Goal: Find contact information: Find contact information

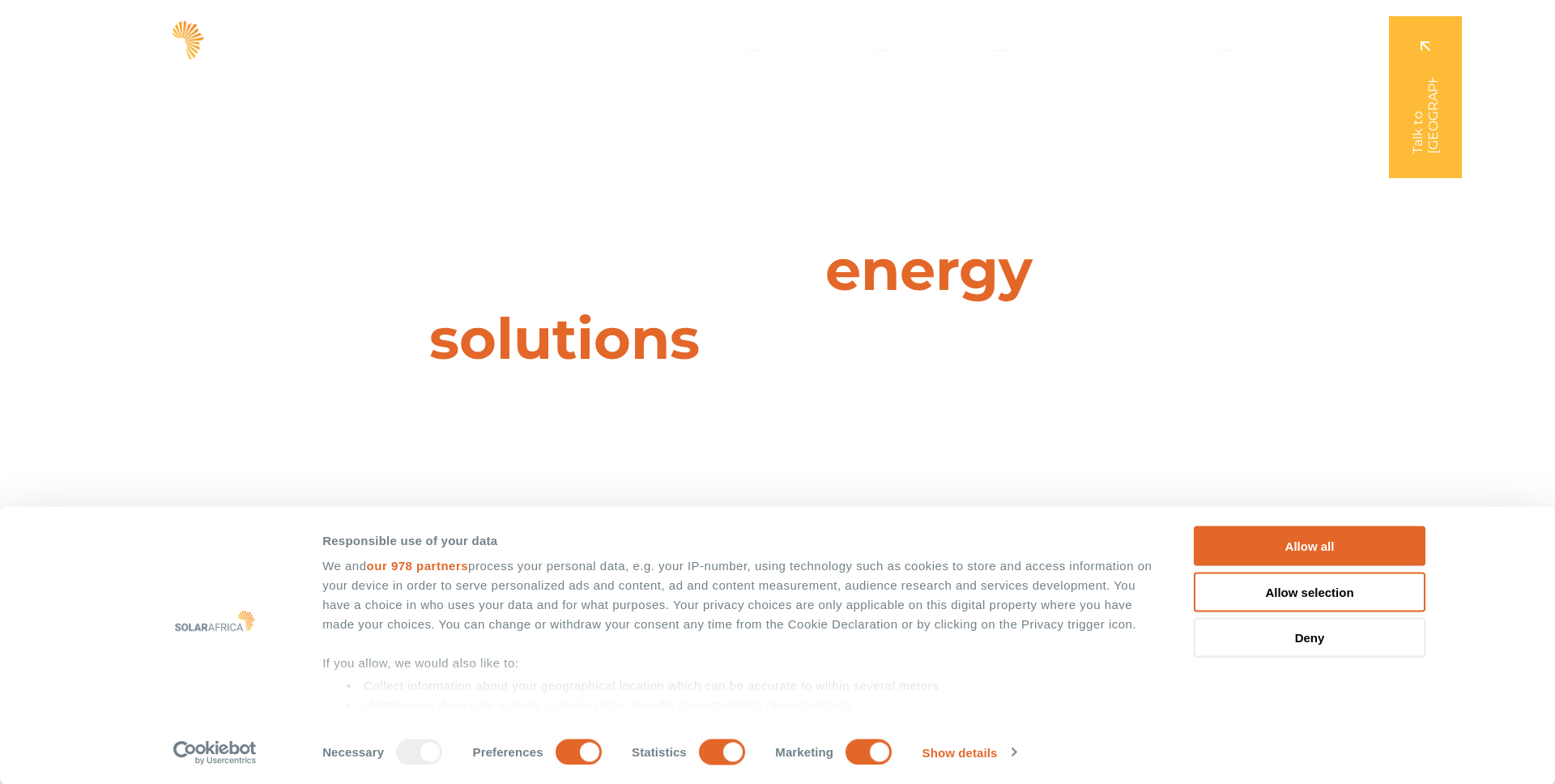
click at [398, 190] on div "Leaders in energy solutions for businesses " (Required) " indicates required fi…" at bounding box center [777, 392] width 1555 height 784
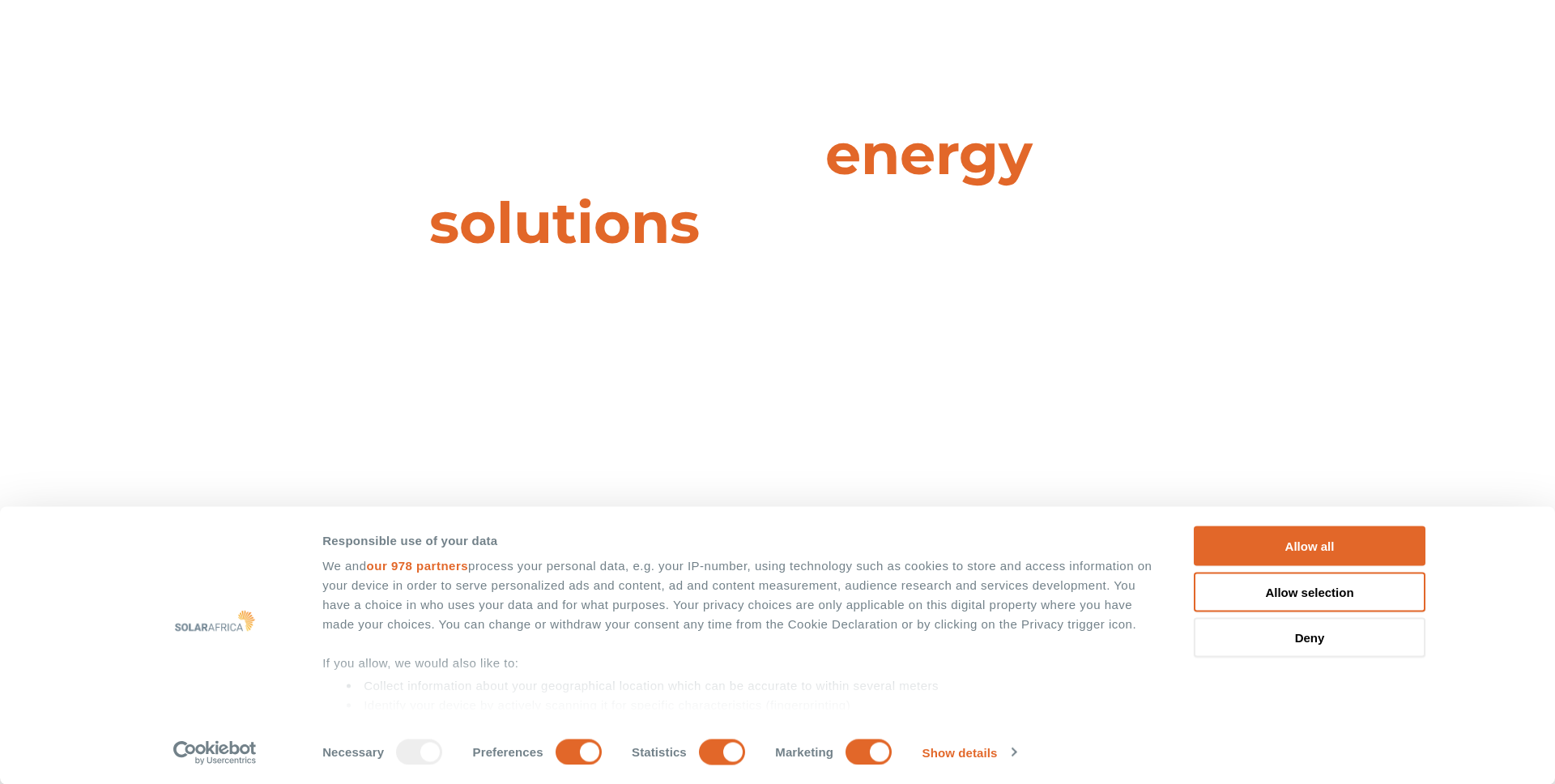
scroll to position [113, 0]
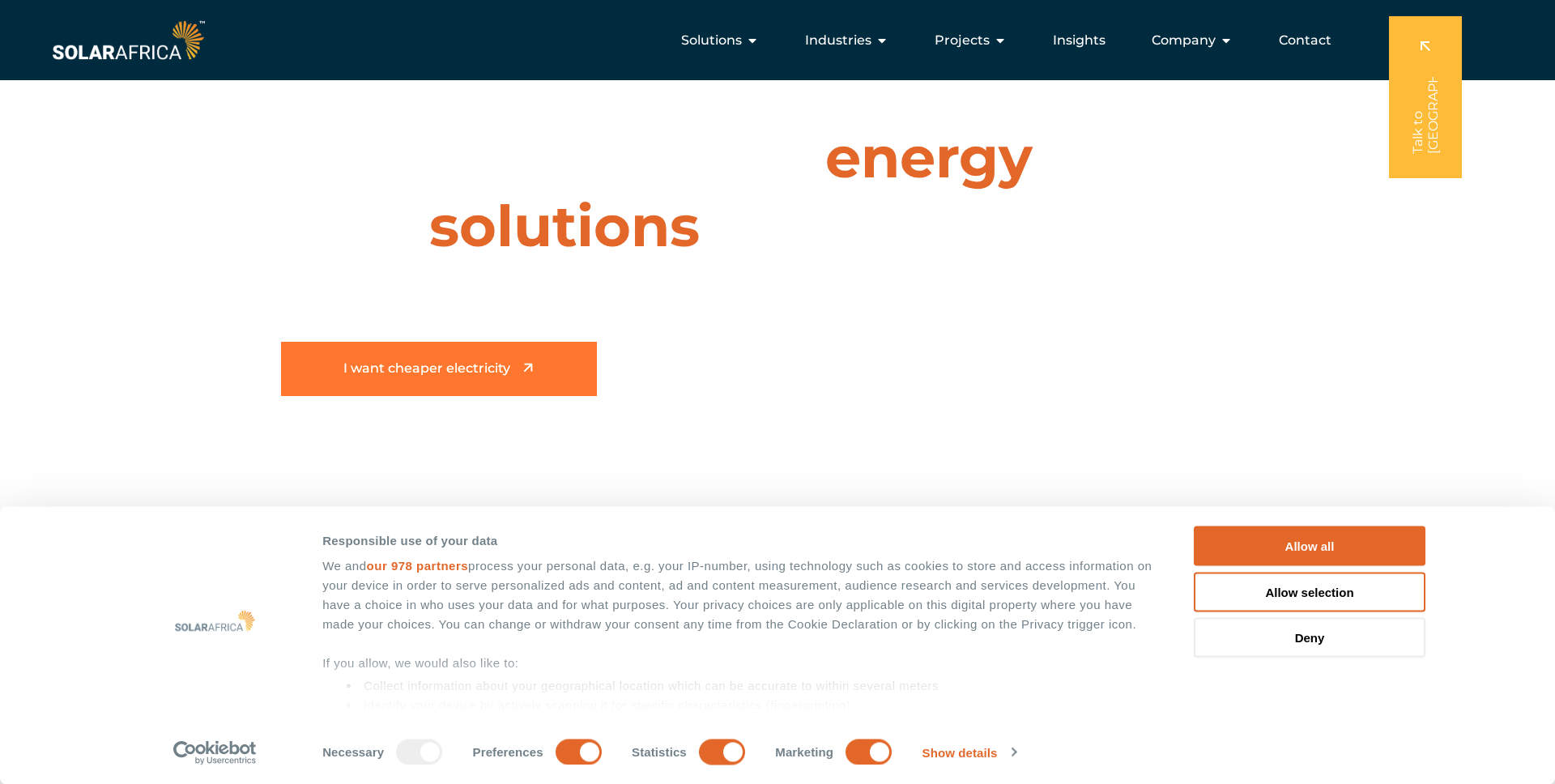
click at [450, 357] on link "I want cheaper electricity" at bounding box center [438, 369] width 316 height 55
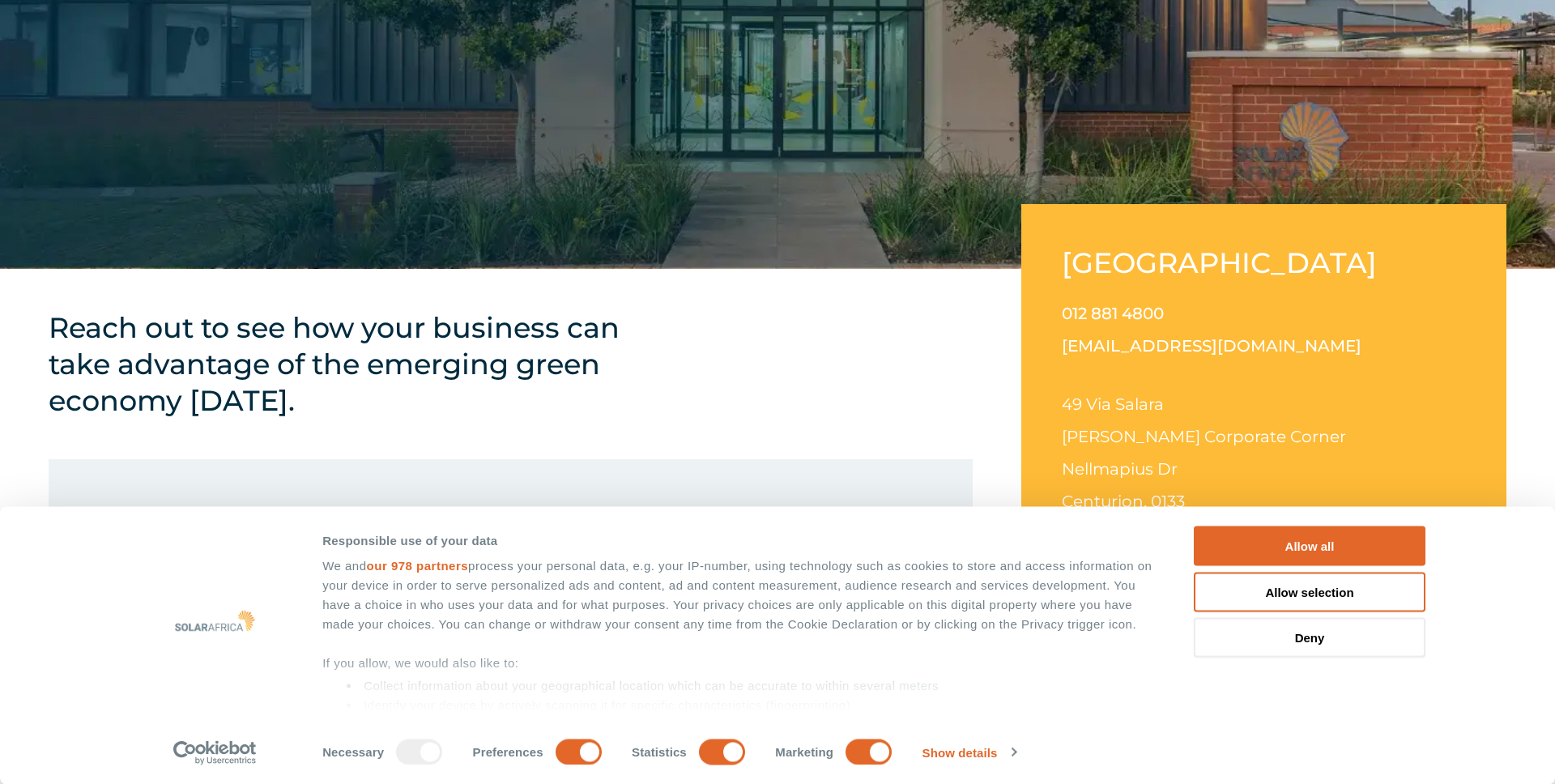
click at [1242, 520] on div "Consent Details Ad Settings About Responsible use of your data We and our 978 p…" at bounding box center [778, 645] width 1555 height 278
click at [1234, 540] on button "Allow all" at bounding box center [1309, 545] width 232 height 40
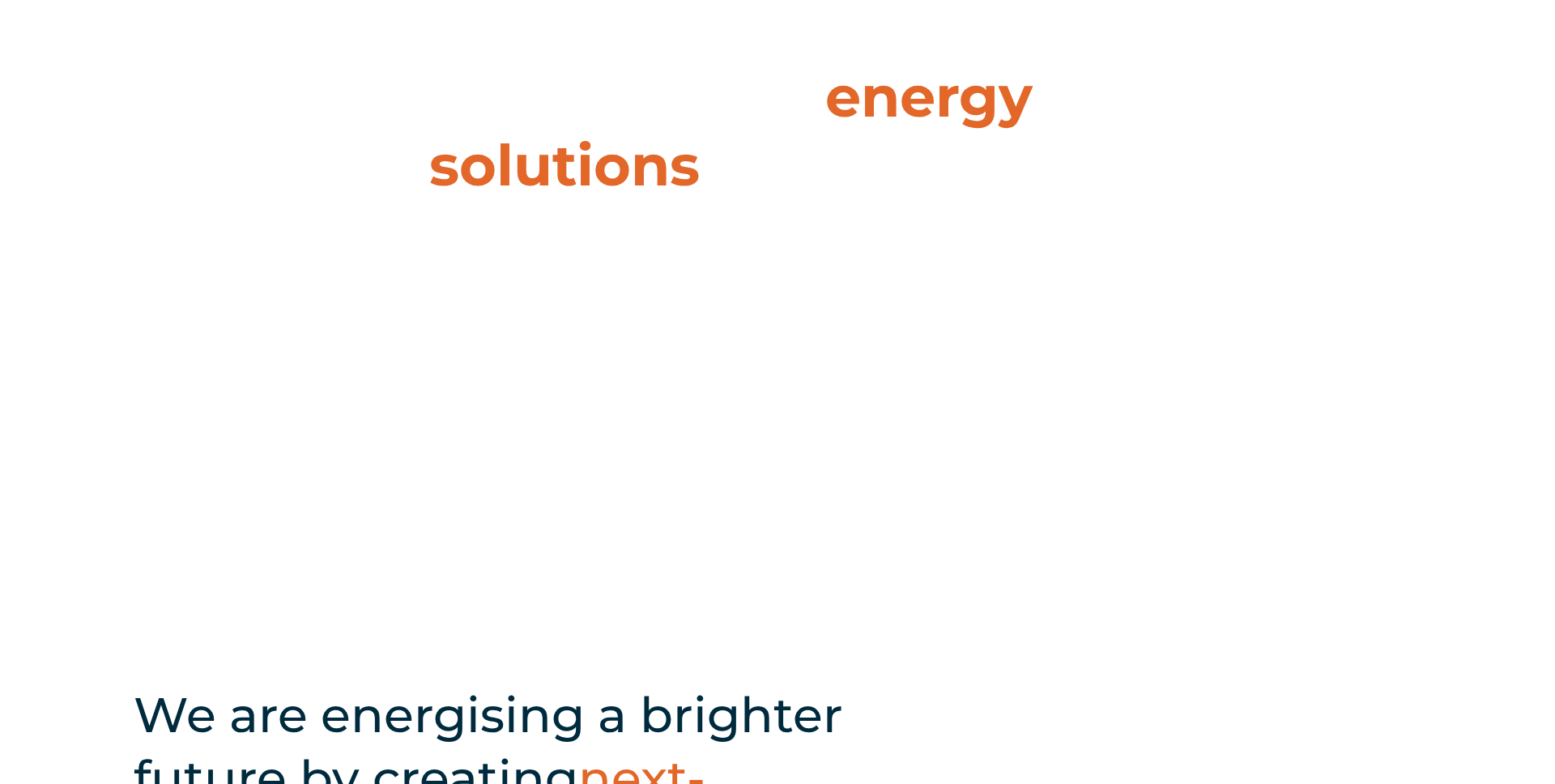
scroll to position [186, 0]
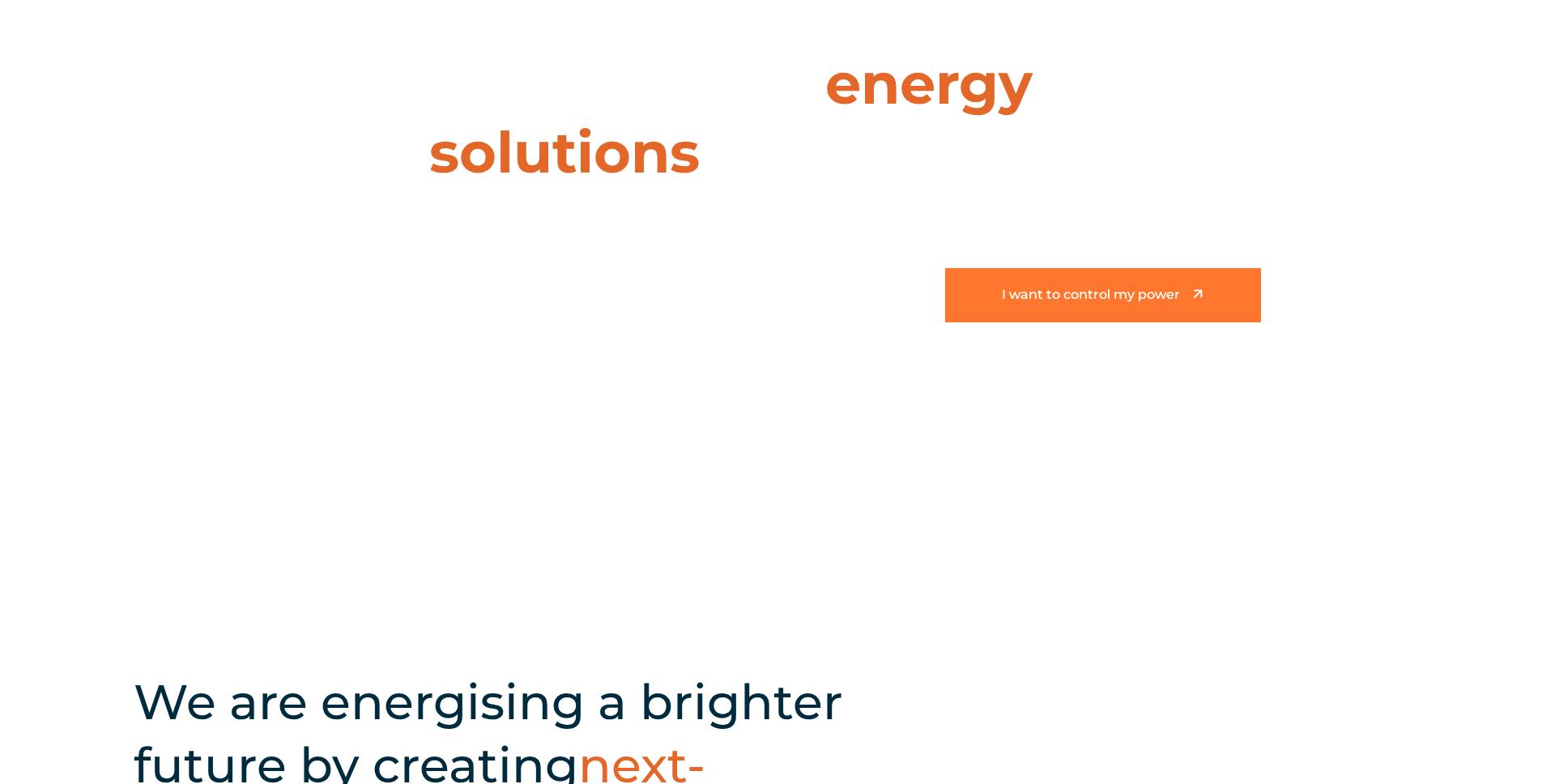
click at [1062, 310] on link "I want to control my power" at bounding box center [1103, 295] width 316 height 55
